Goal: Find specific page/section: Find specific page/section

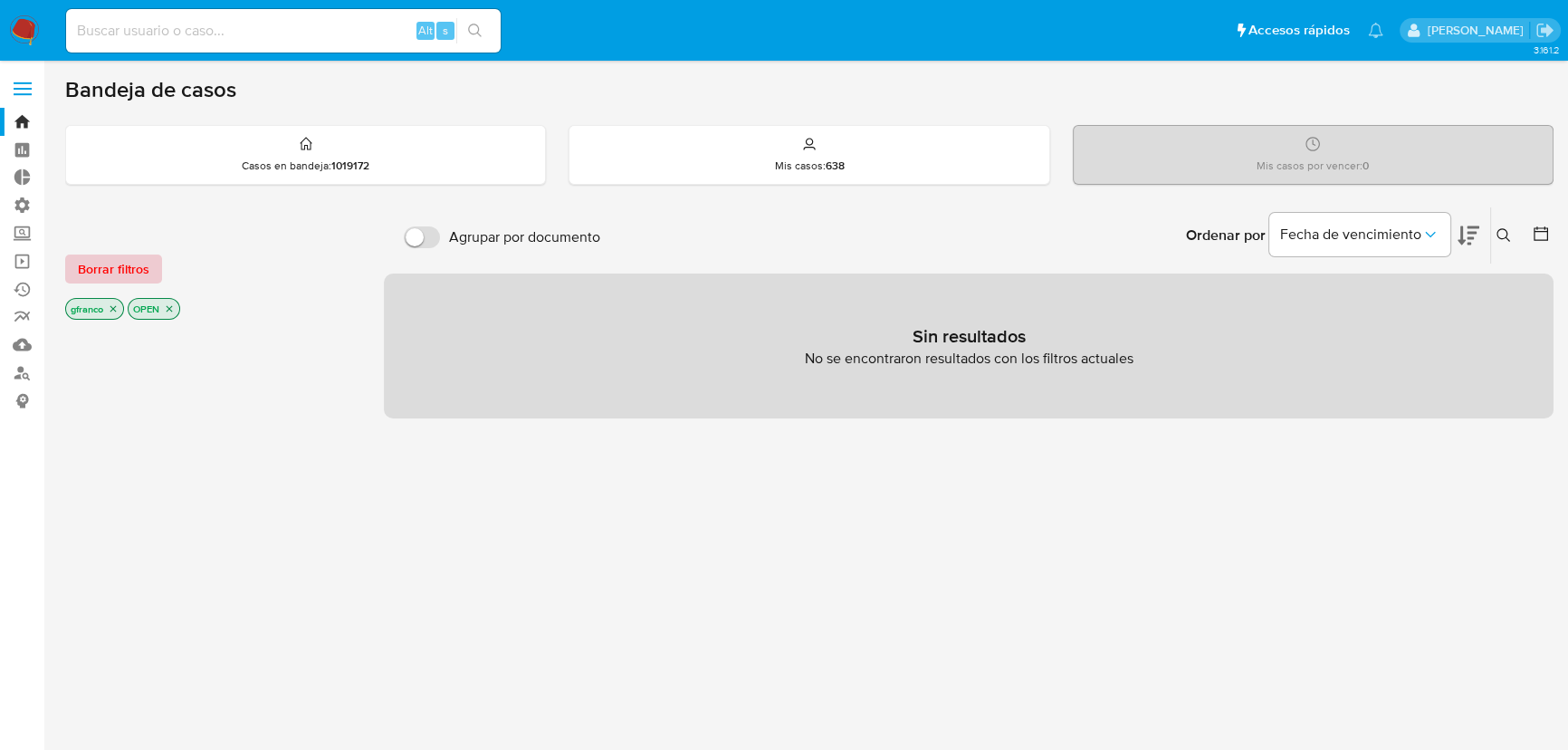
click at [143, 263] on span "Borrar filtros" at bounding box center [113, 268] width 71 height 26
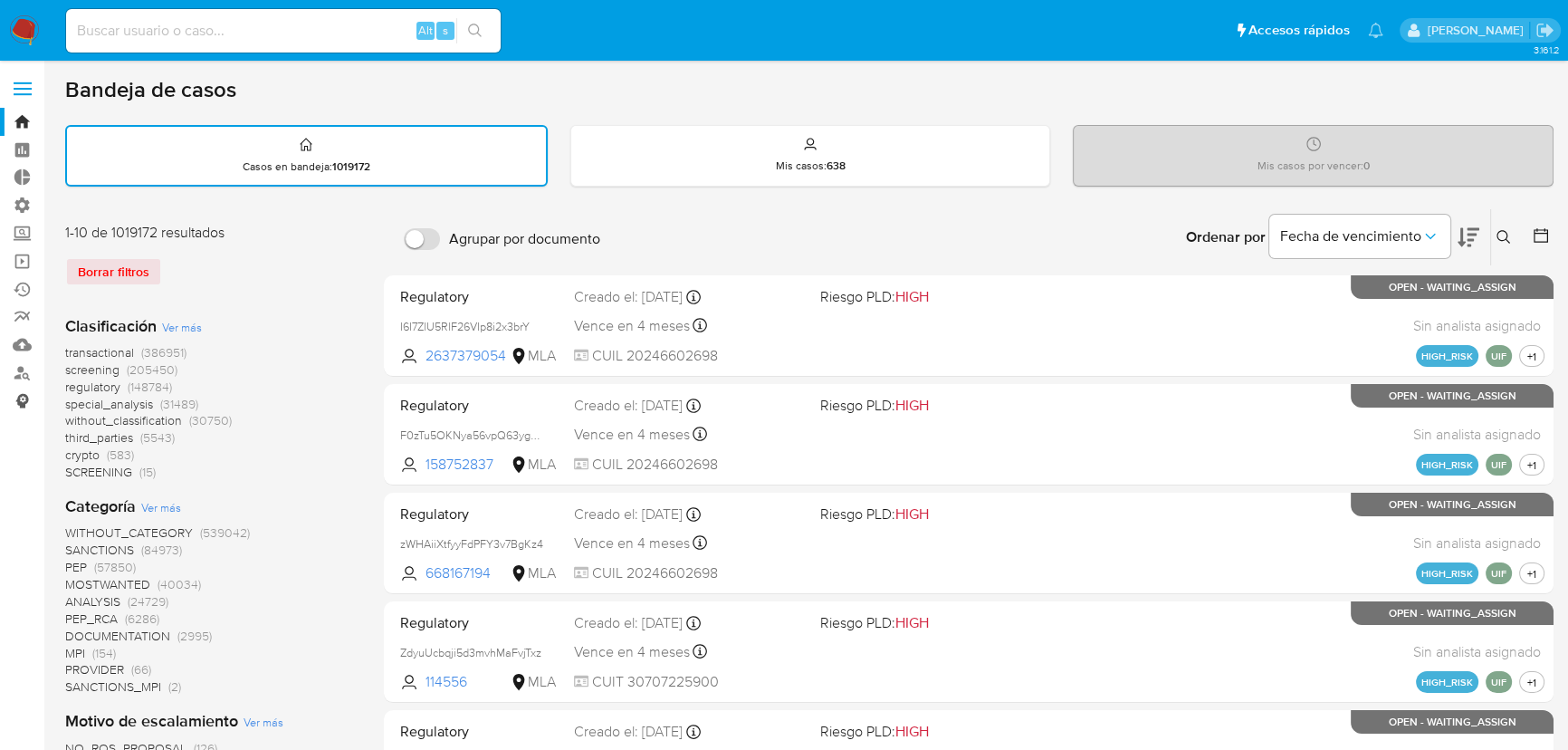
click at [19, 398] on link "Consolidado" at bounding box center [107, 401] width 215 height 28
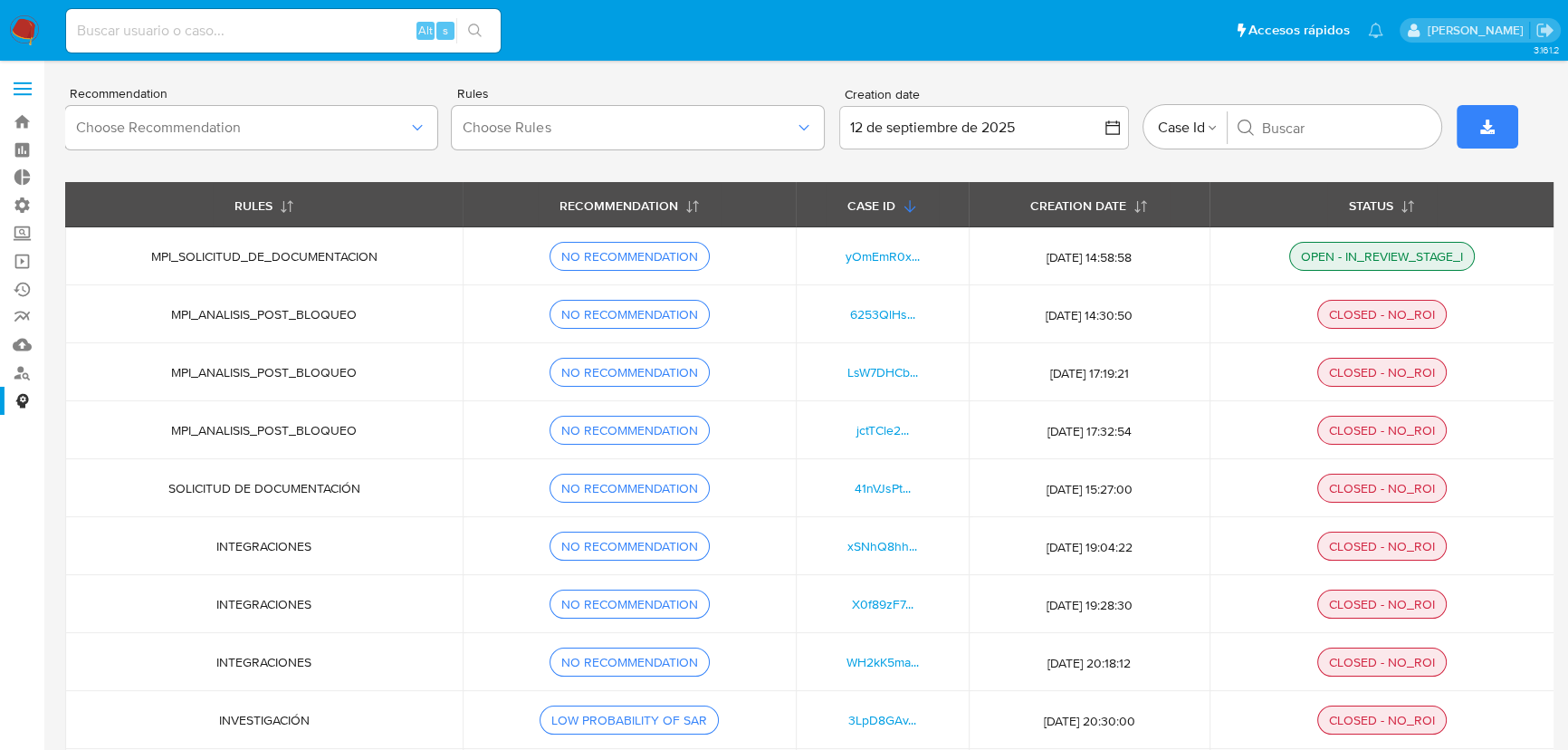
click at [19, 173] on link "Tablero Externo" at bounding box center [107, 178] width 215 height 28
